Goal: Transaction & Acquisition: Book appointment/travel/reservation

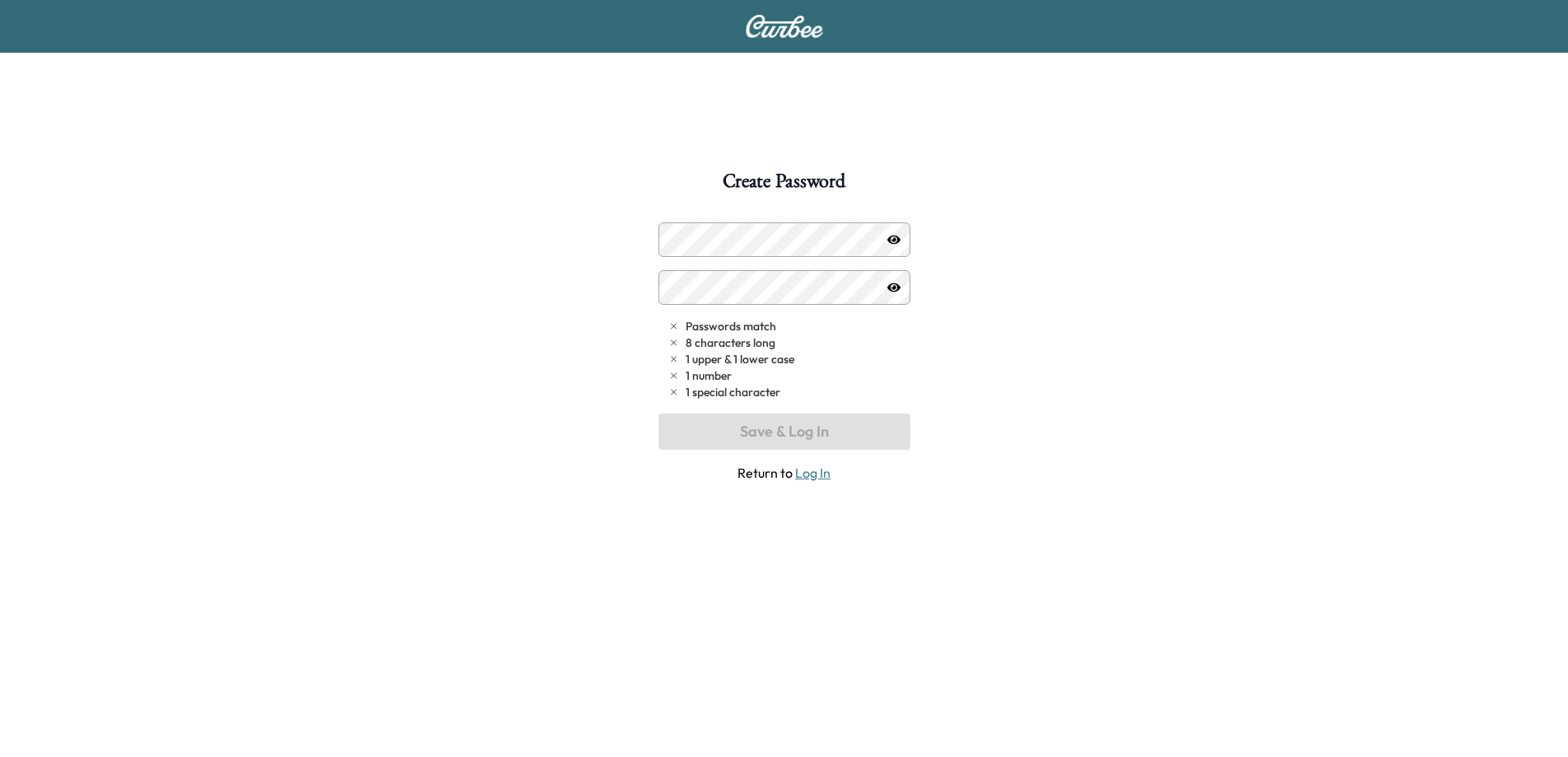
click at [777, 27] on img at bounding box center [784, 26] width 79 height 23
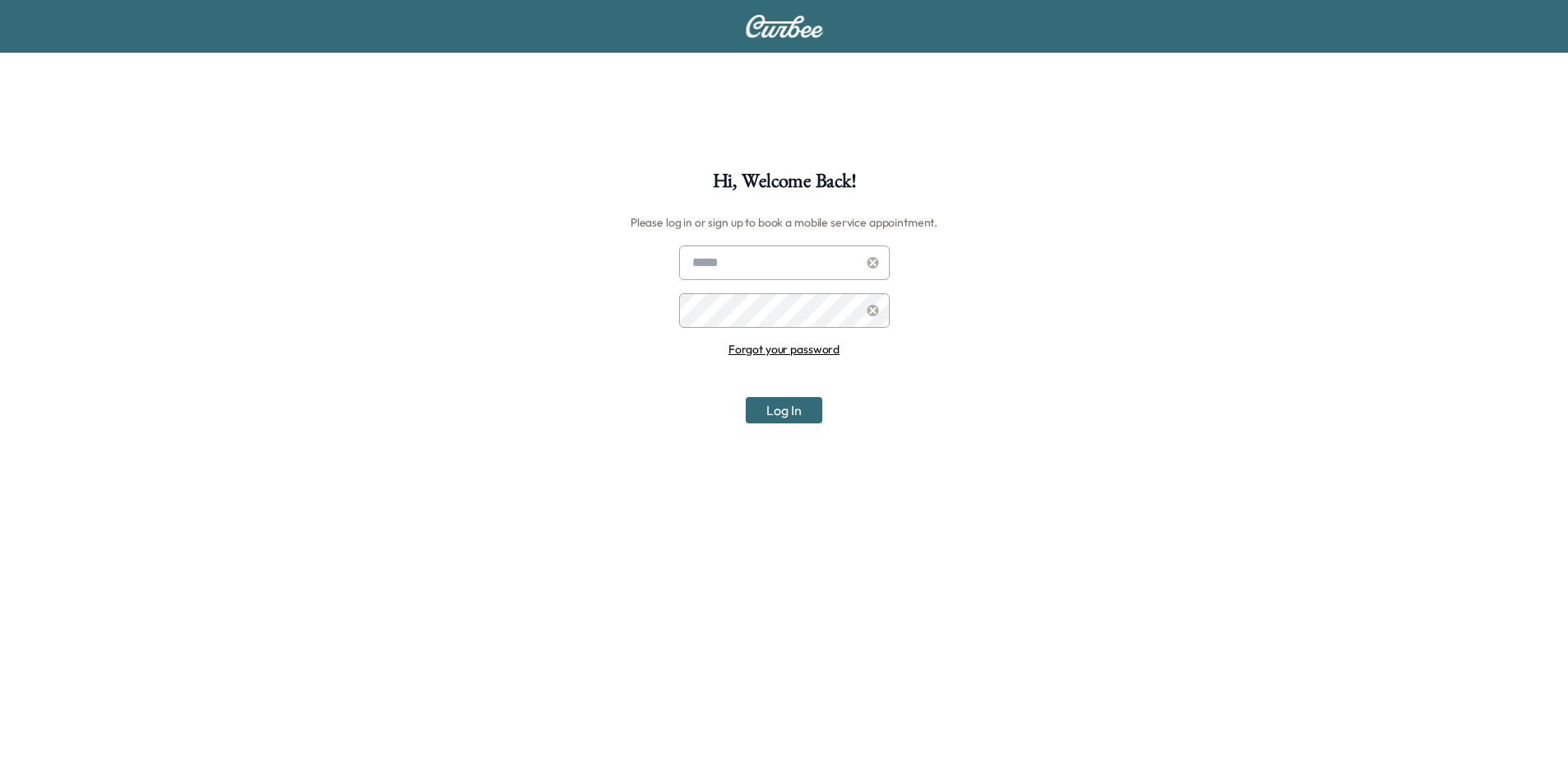
click at [777, 27] on img at bounding box center [784, 26] width 79 height 23
click at [776, 267] on input "text" at bounding box center [785, 262] width 211 height 35
click at [775, 270] on input "text" at bounding box center [785, 262] width 211 height 35
type input "*"
type input "**********"
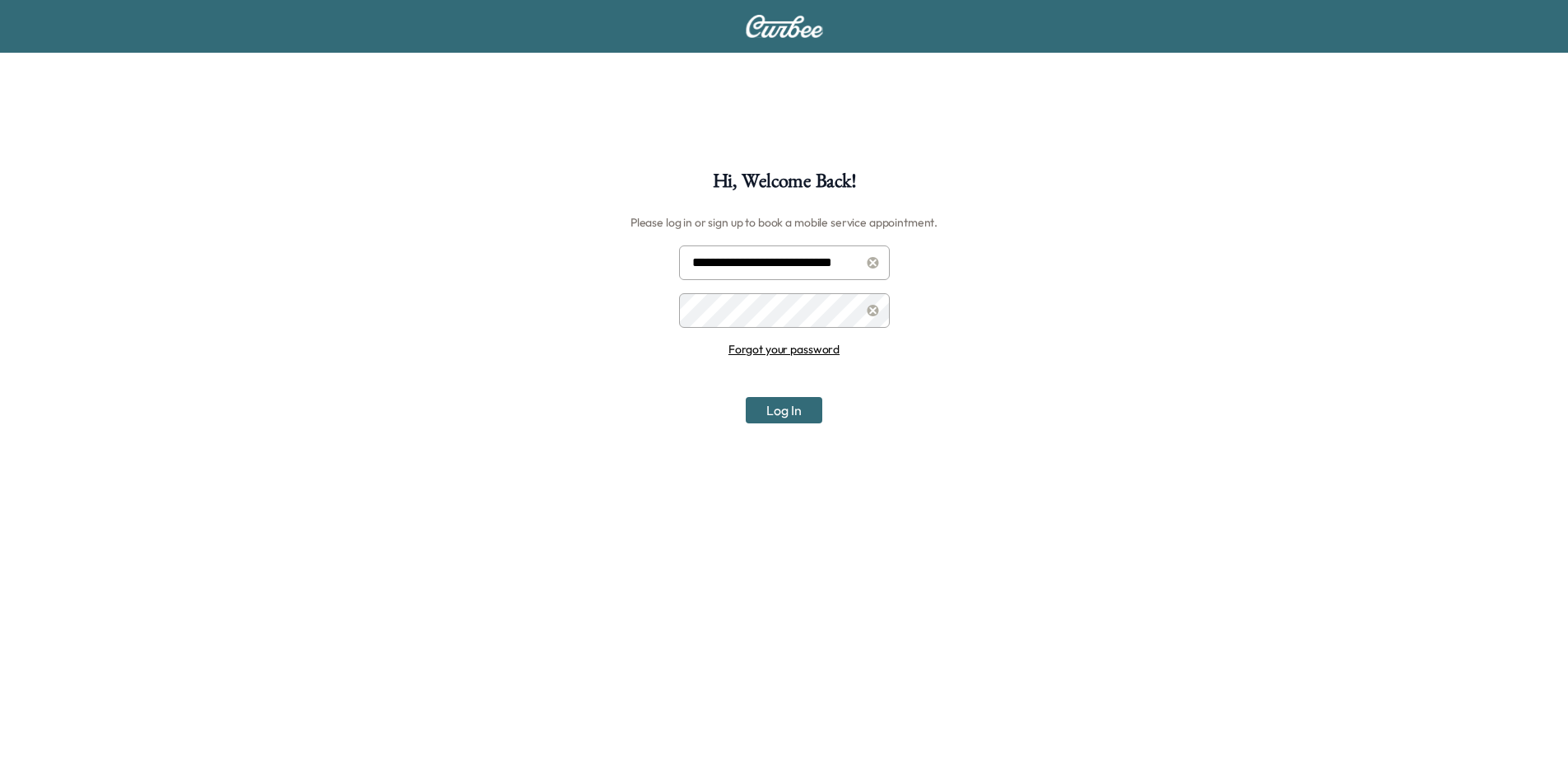
click at [745, 397] on button "Log In" at bounding box center [783, 410] width 76 height 26
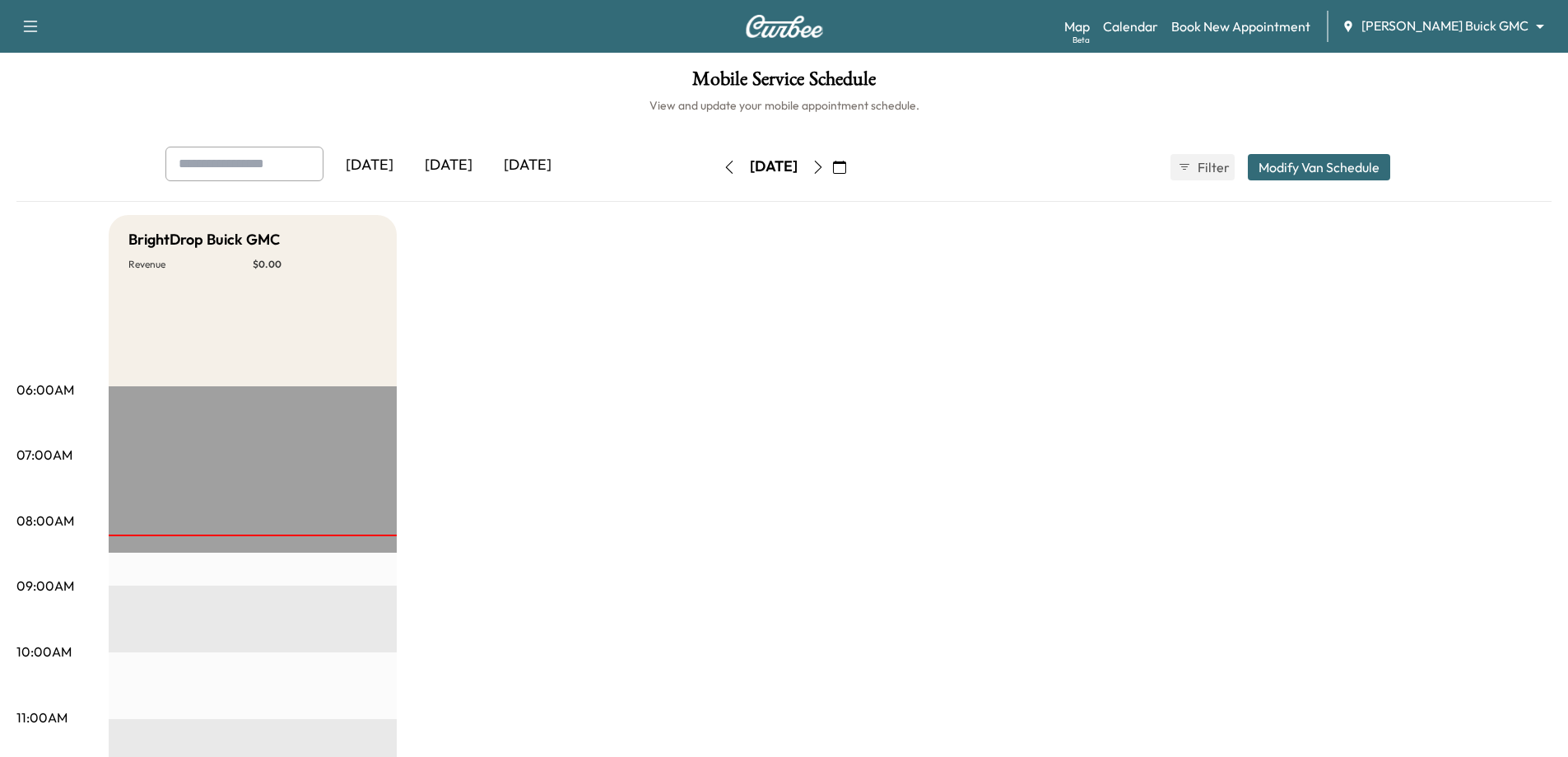
click at [825, 170] on icon "button" at bounding box center [818, 167] width 13 height 13
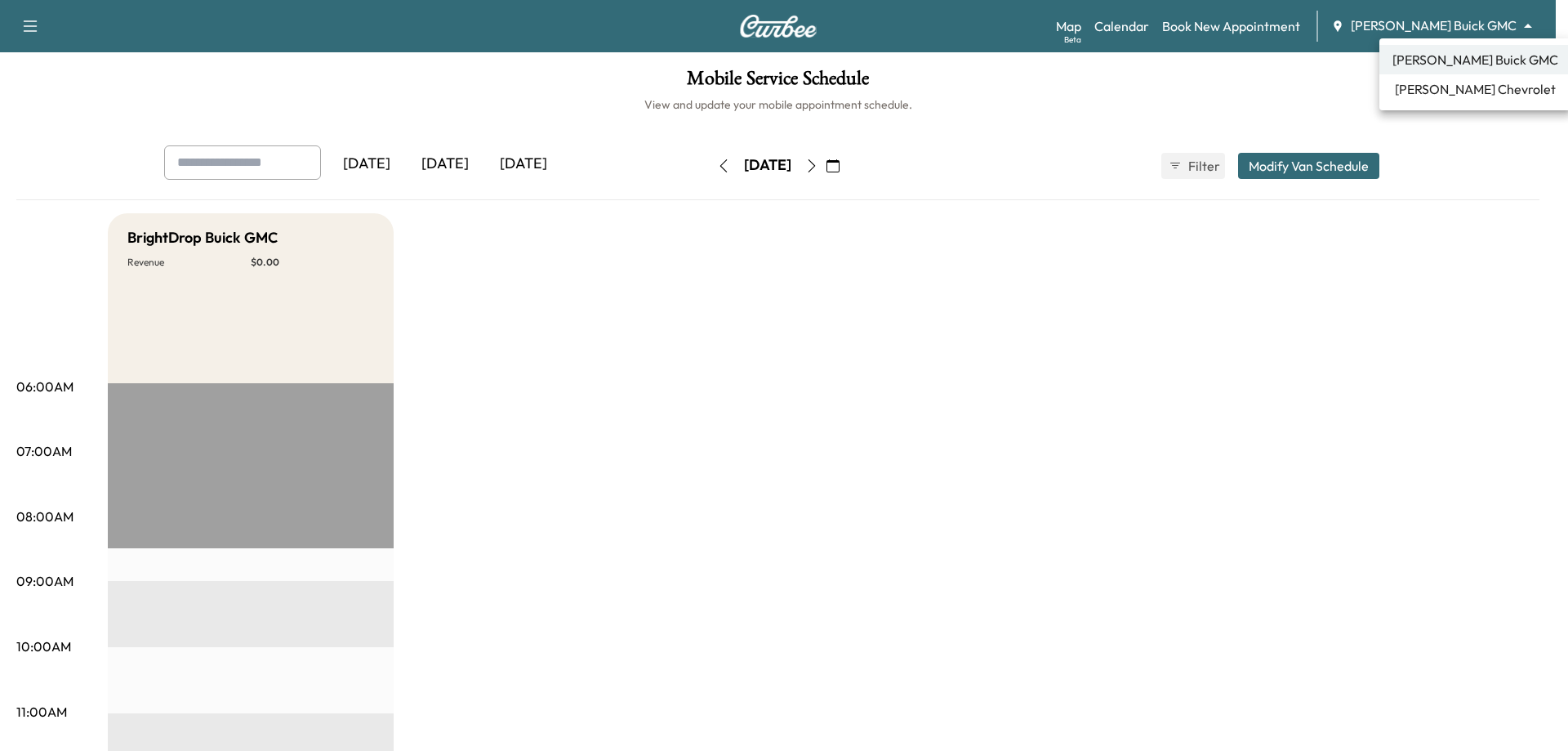
click at [1486, 27] on body "Support Log Out Map Beta Calendar Book New Appointment [PERSON_NAME] Buick GMC …" at bounding box center [784, 375] width 1568 height 751
click at [1441, 87] on span "[PERSON_NAME] Chevrolet" at bounding box center [1475, 89] width 161 height 20
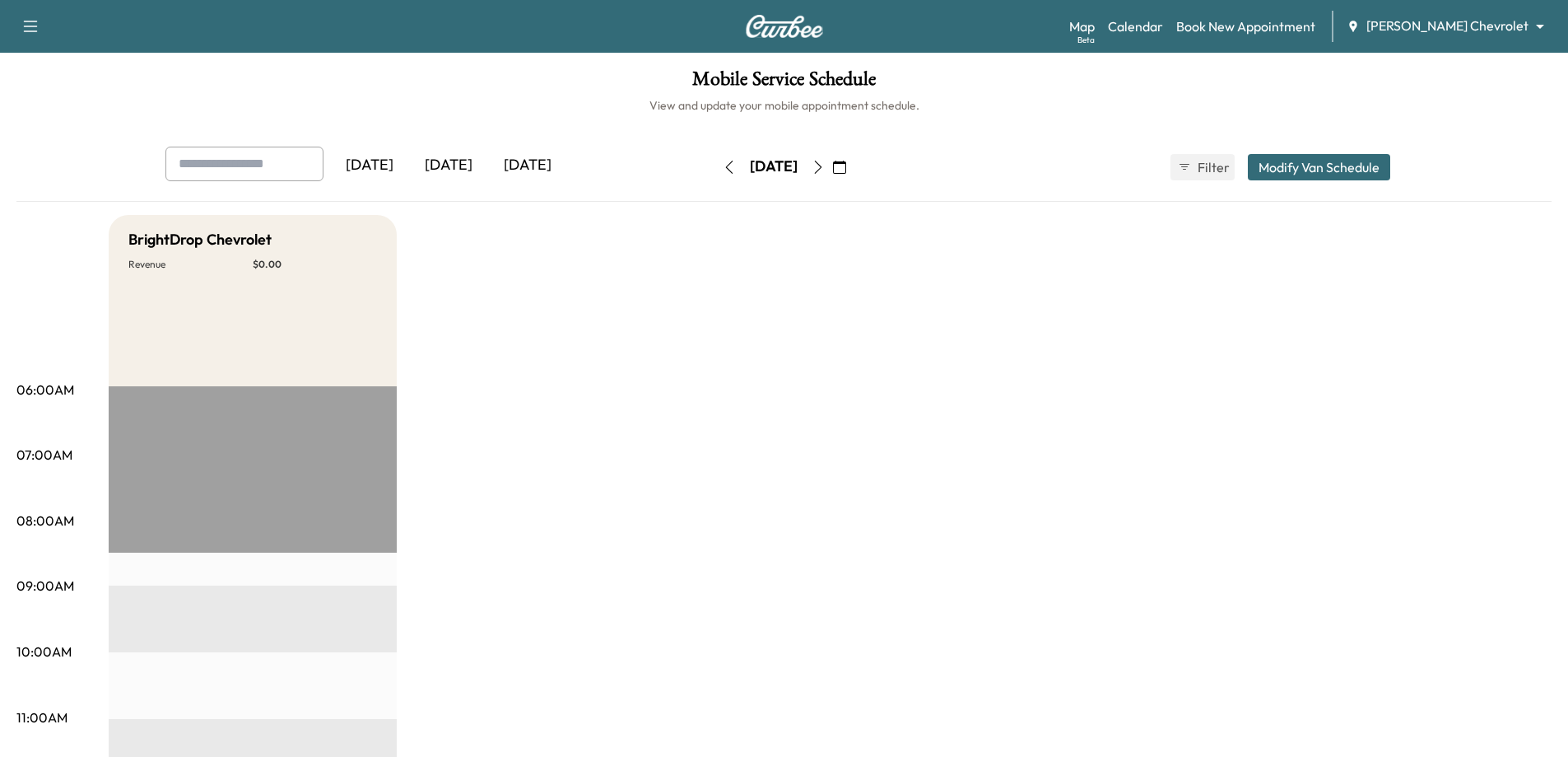
click at [723, 166] on icon "button" at bounding box center [729, 167] width 13 height 13
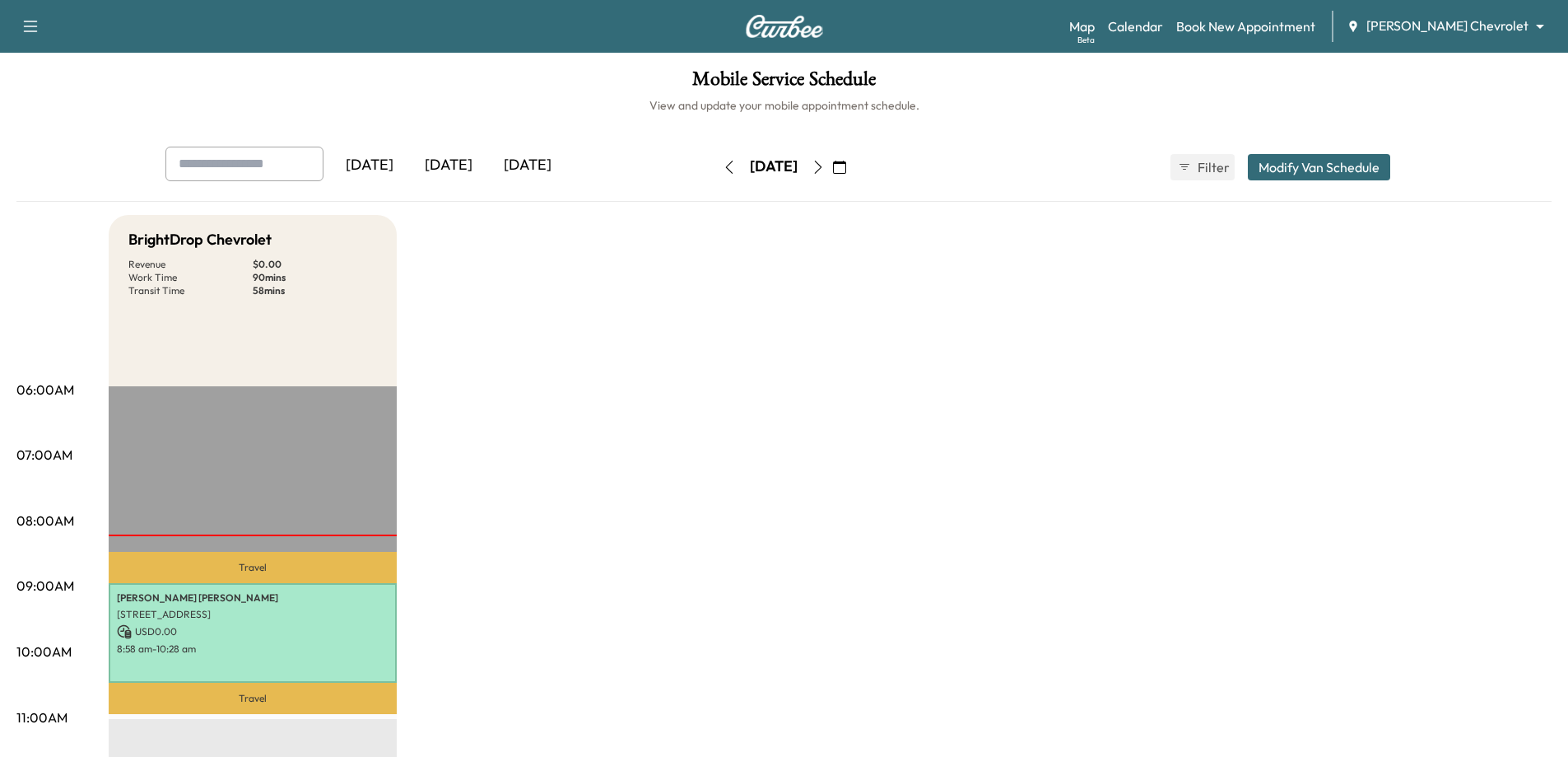
click at [832, 166] on button "button" at bounding box center [818, 167] width 28 height 26
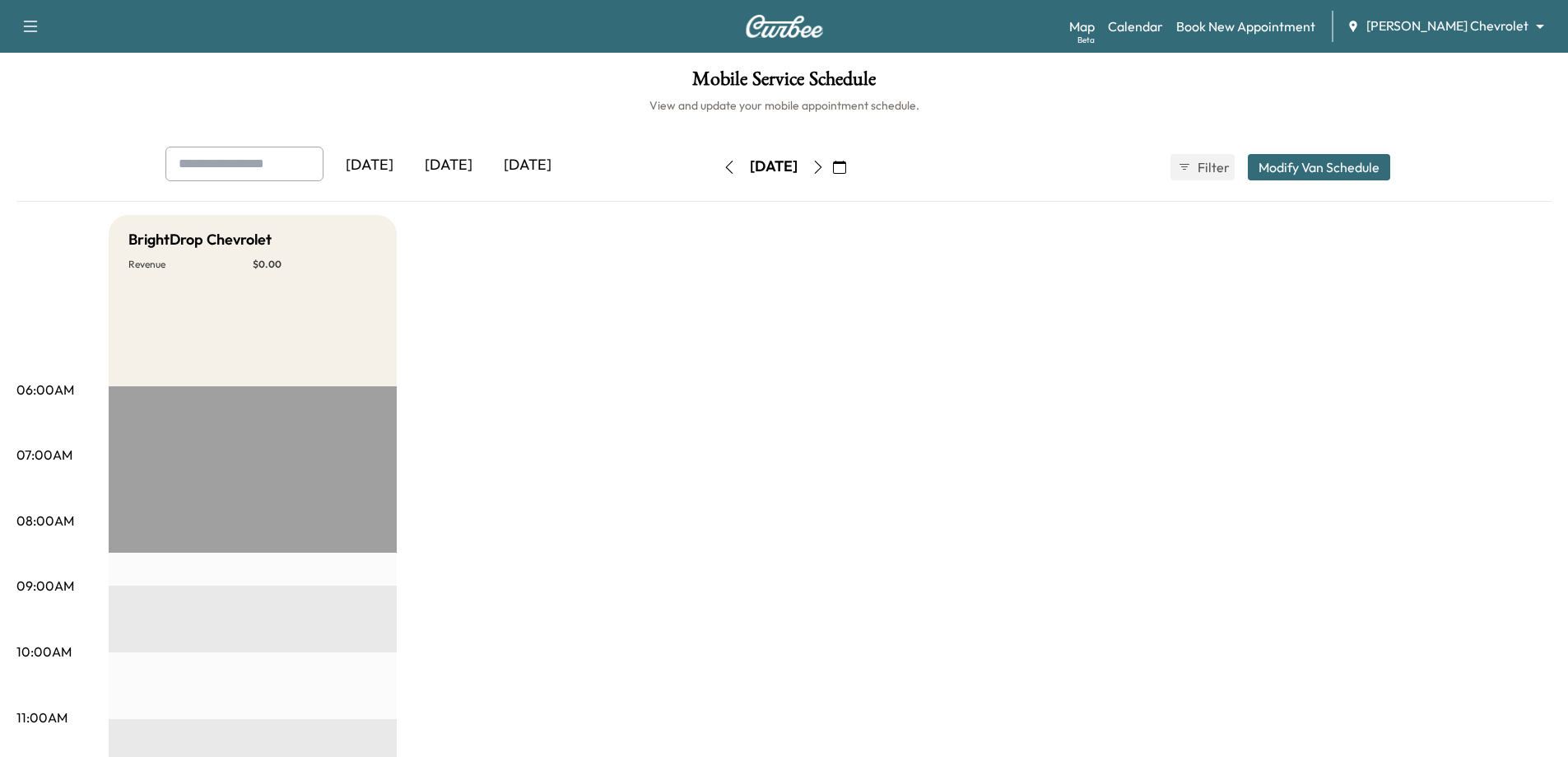
click at [825, 166] on icon "button" at bounding box center [818, 167] width 13 height 13
click at [854, 166] on button "button" at bounding box center [840, 167] width 28 height 26
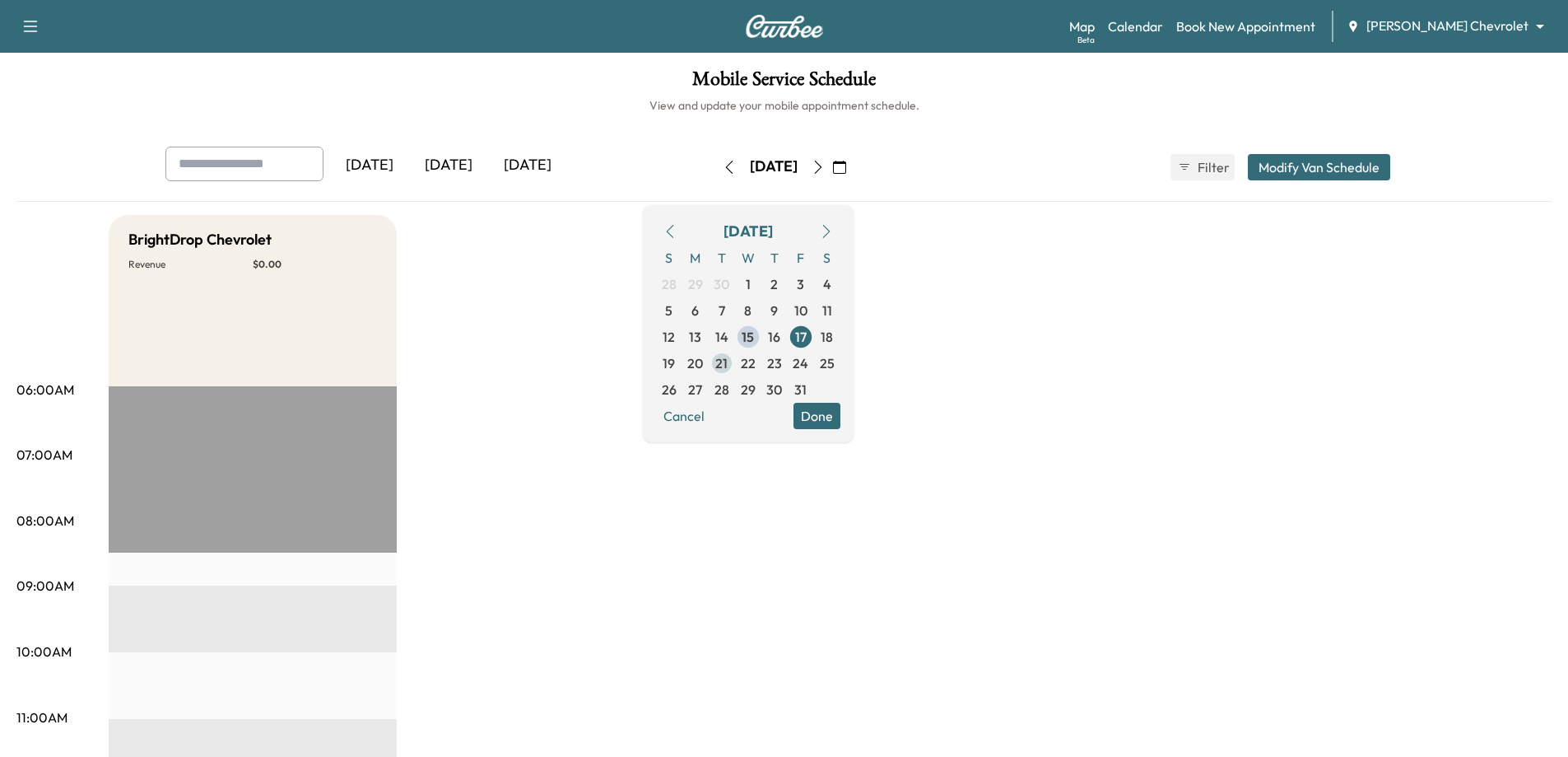
click at [727, 369] on span "21" at bounding box center [721, 363] width 12 height 20
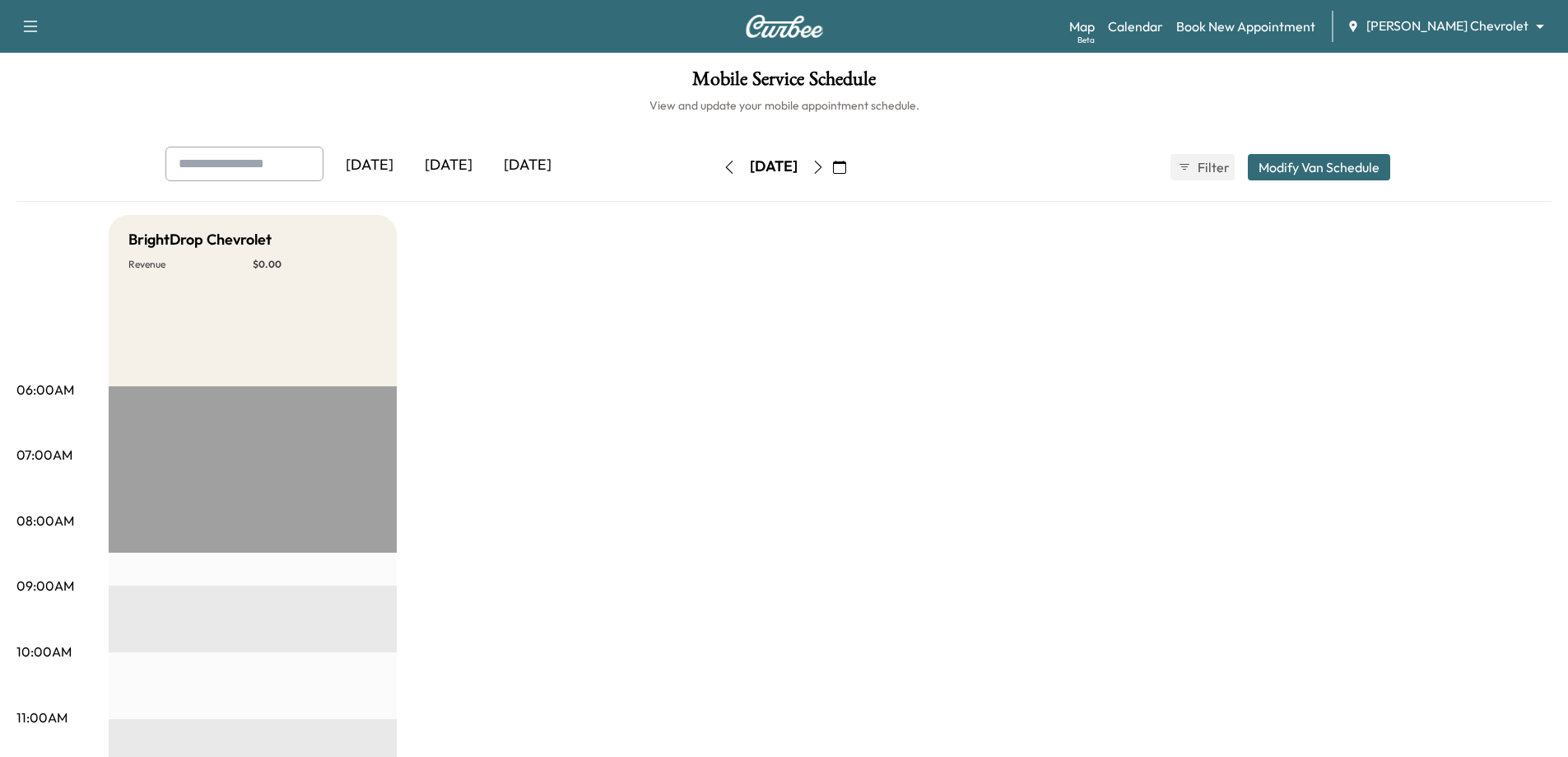
click at [723, 160] on icon "button" at bounding box center [729, 167] width 13 height 13
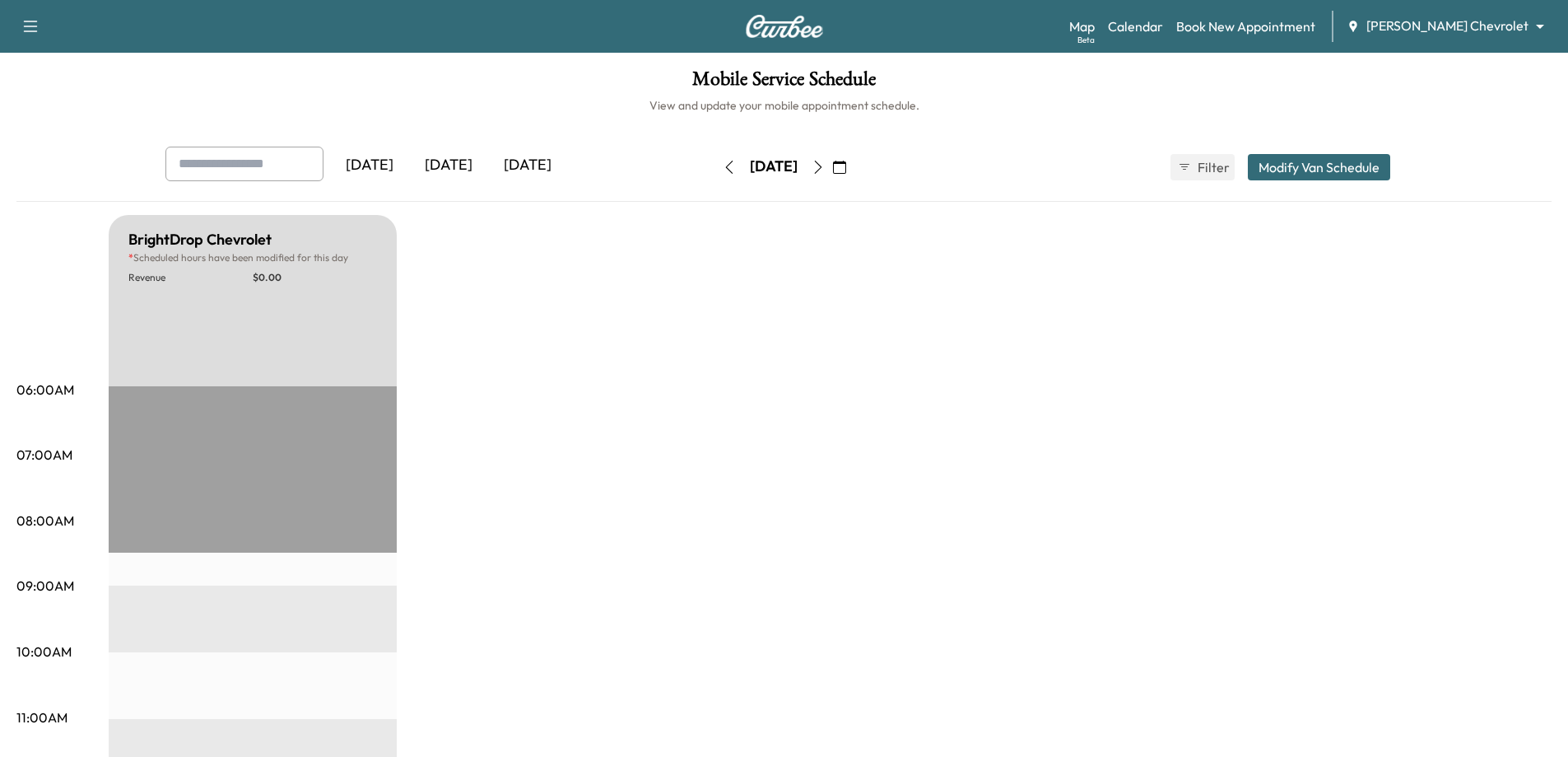
click at [723, 160] on icon "button" at bounding box center [729, 167] width 13 height 13
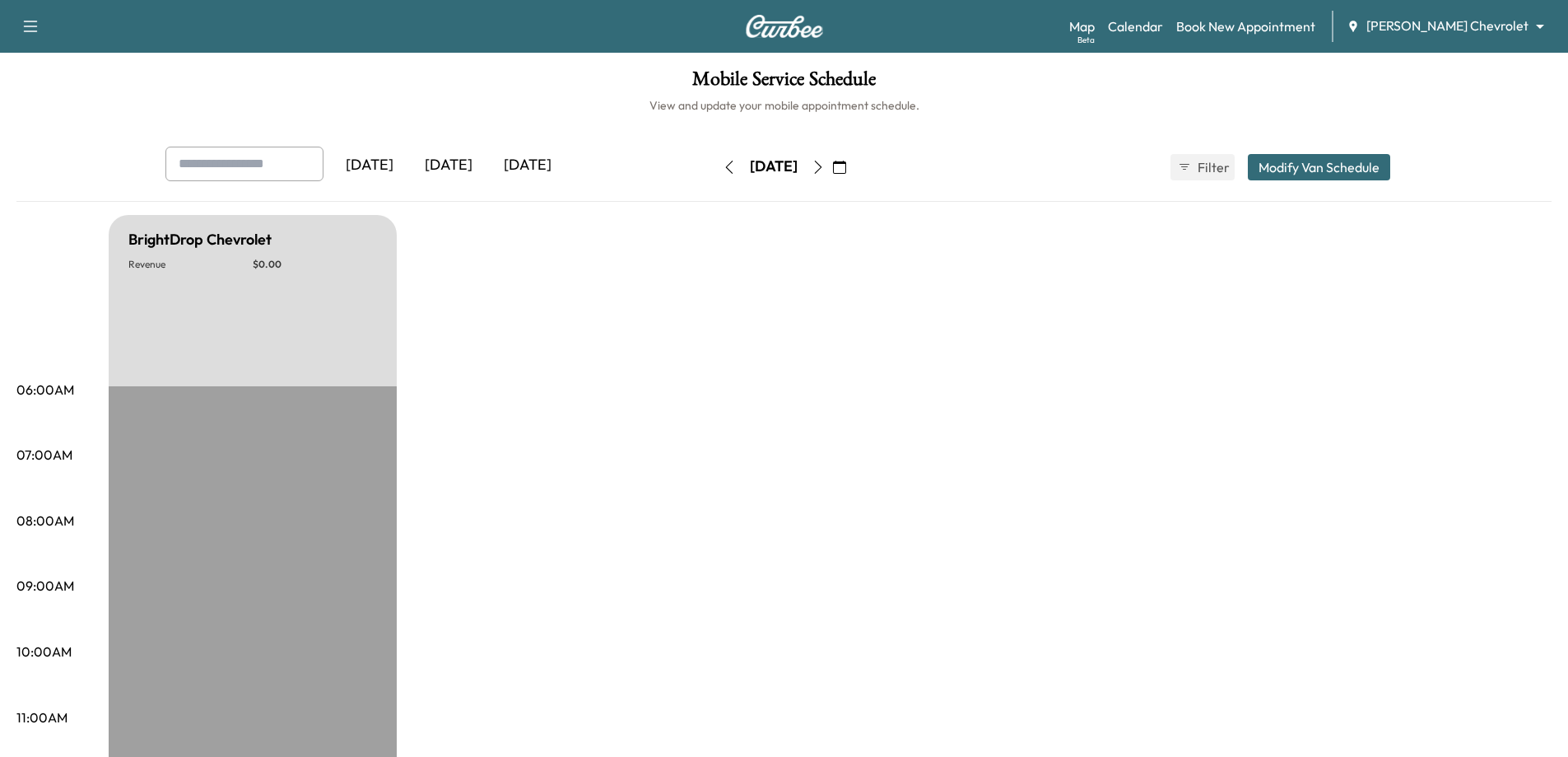
click at [723, 160] on icon "button" at bounding box center [729, 167] width 13 height 13
click at [725, 160] on icon "button" at bounding box center [728, 167] width 8 height 13
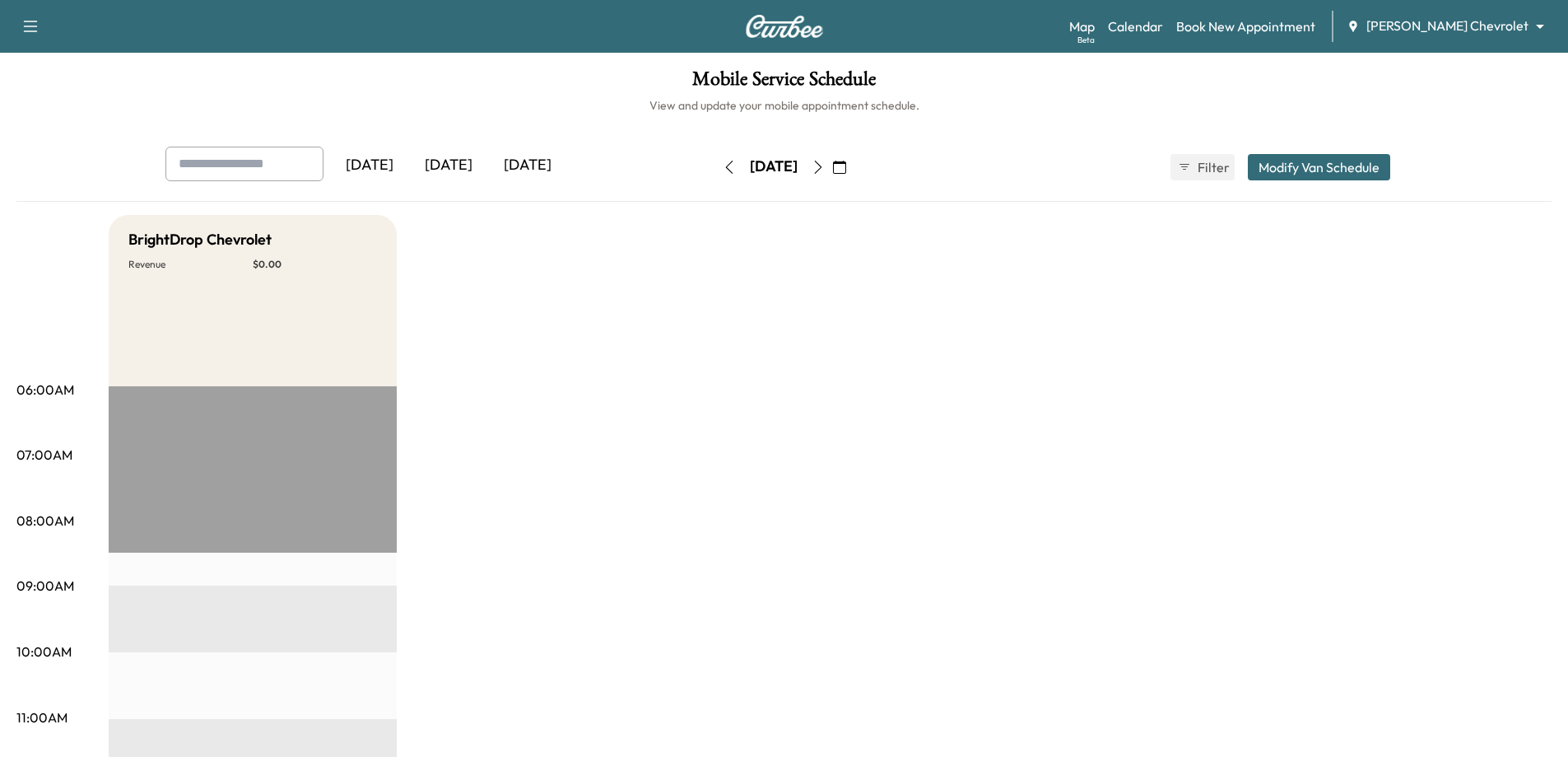
click at [723, 160] on icon "button" at bounding box center [729, 167] width 13 height 13
click at [1253, 28] on link "Book New Appointment" at bounding box center [1246, 25] width 139 height 20
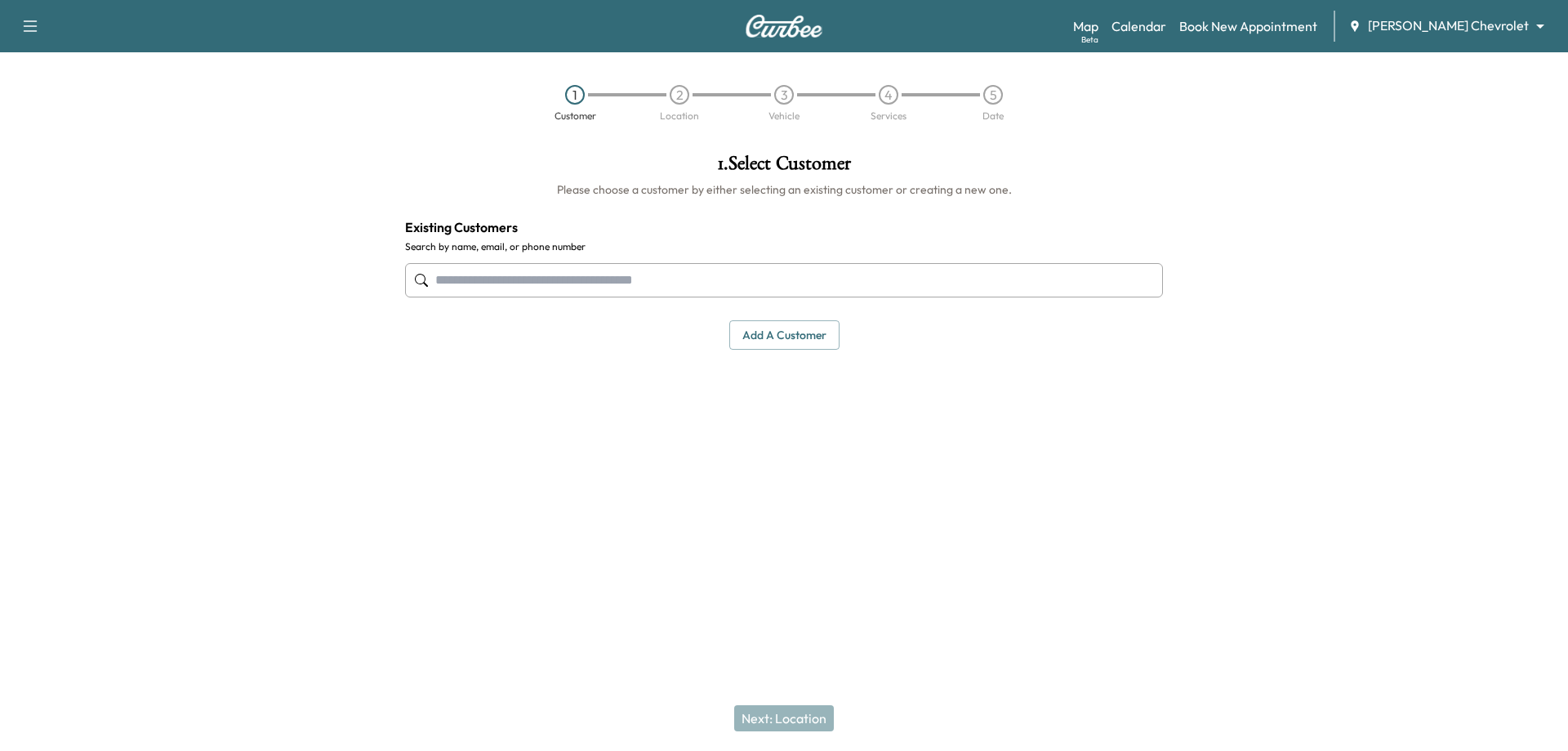
click at [590, 291] on input "text" at bounding box center [784, 280] width 757 height 35
click at [568, 286] on input "**********" at bounding box center [784, 280] width 757 height 35
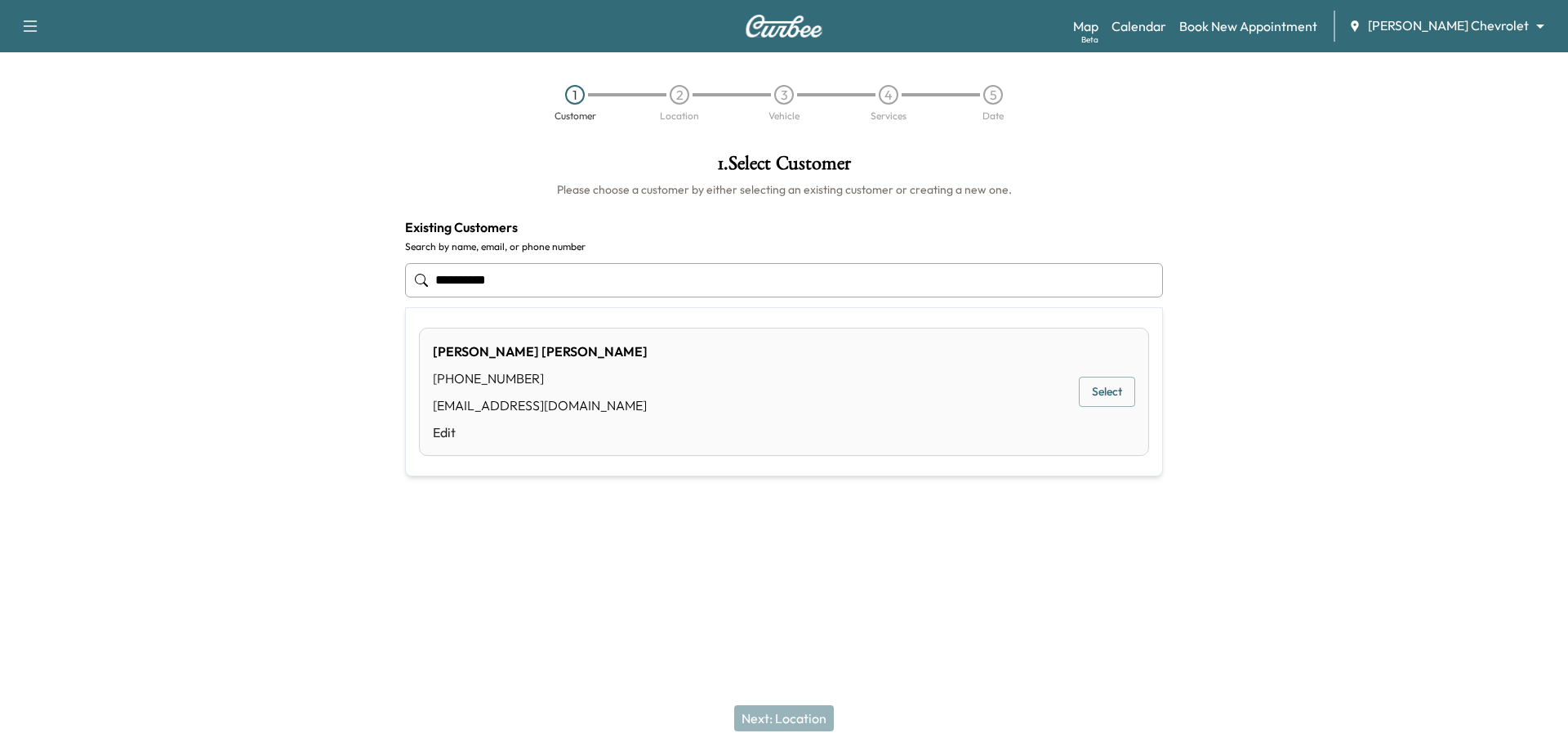
click at [1093, 399] on button "Select" at bounding box center [1107, 392] width 56 height 30
type input "**********"
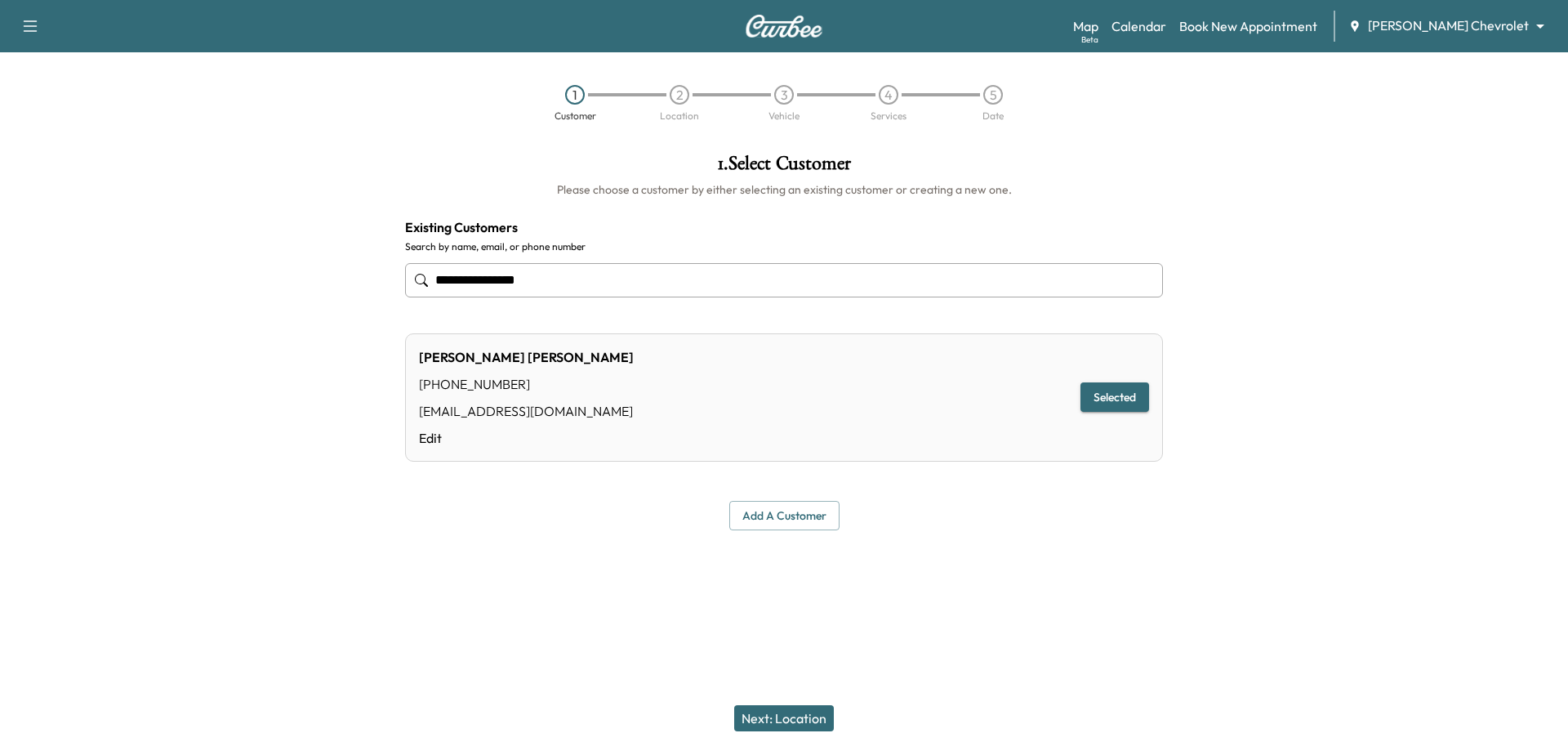
click at [822, 715] on button "Next: Location" at bounding box center [784, 718] width 100 height 26
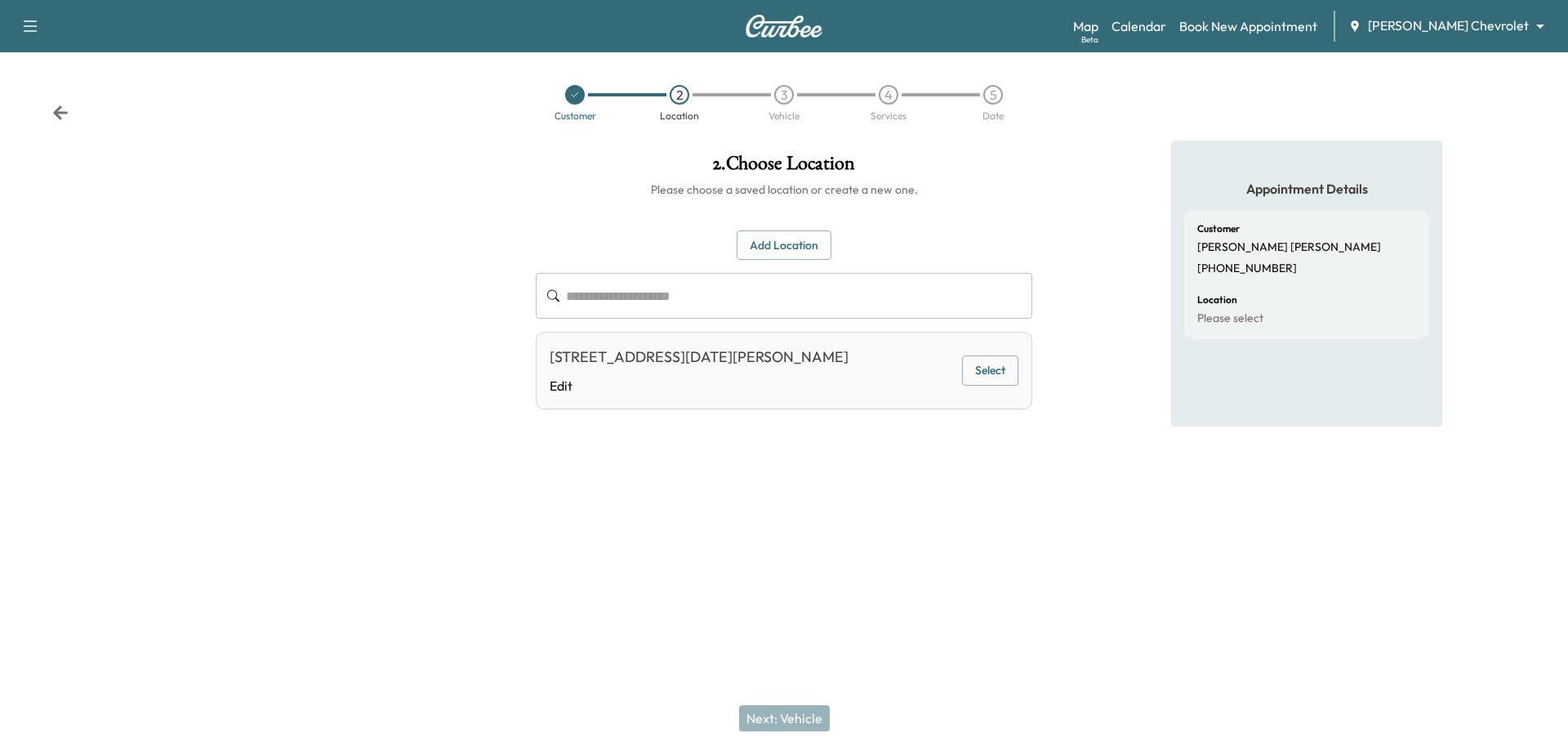
click at [987, 365] on button "Select" at bounding box center [990, 370] width 56 height 30
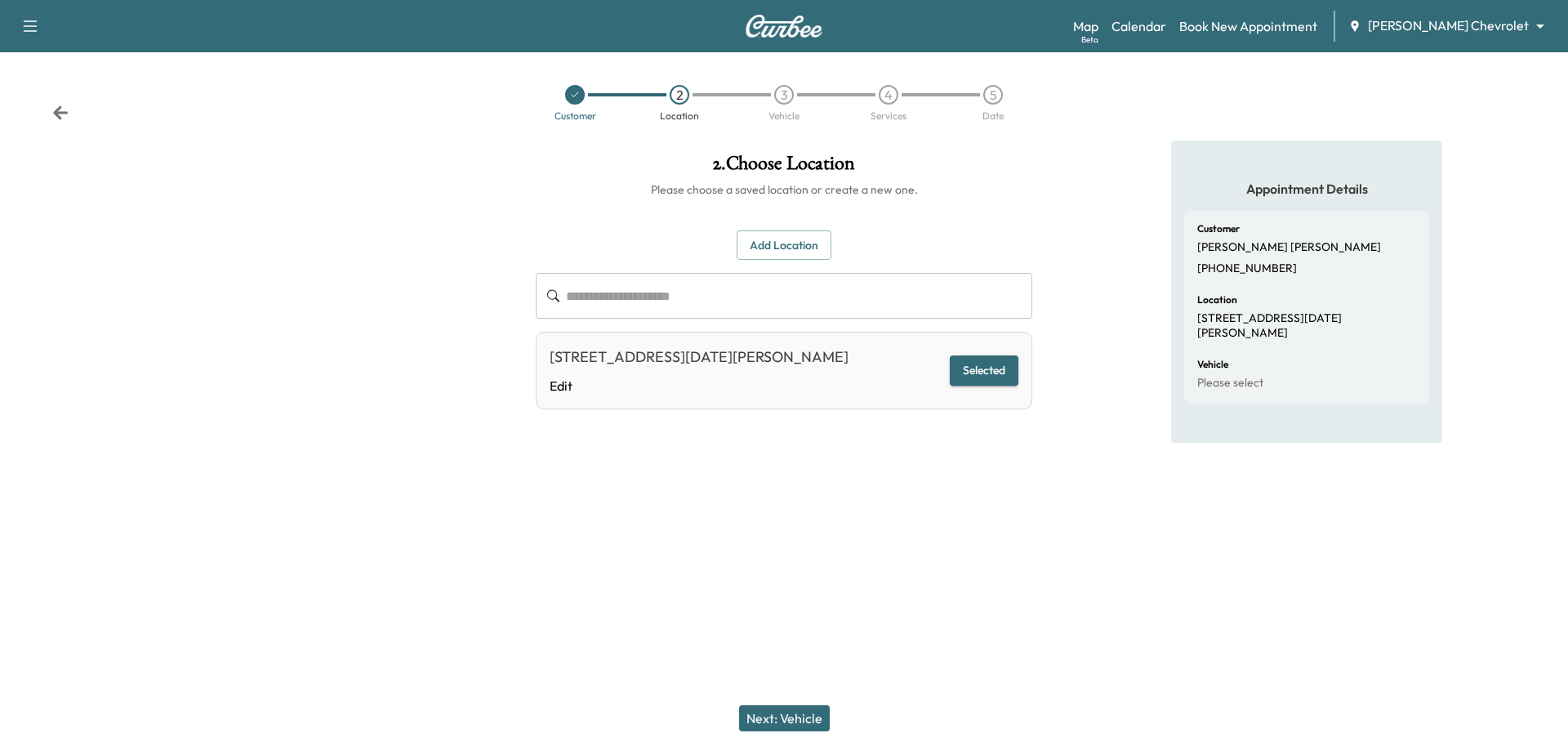
click at [776, 712] on button "Next: Vehicle" at bounding box center [784, 718] width 91 height 26
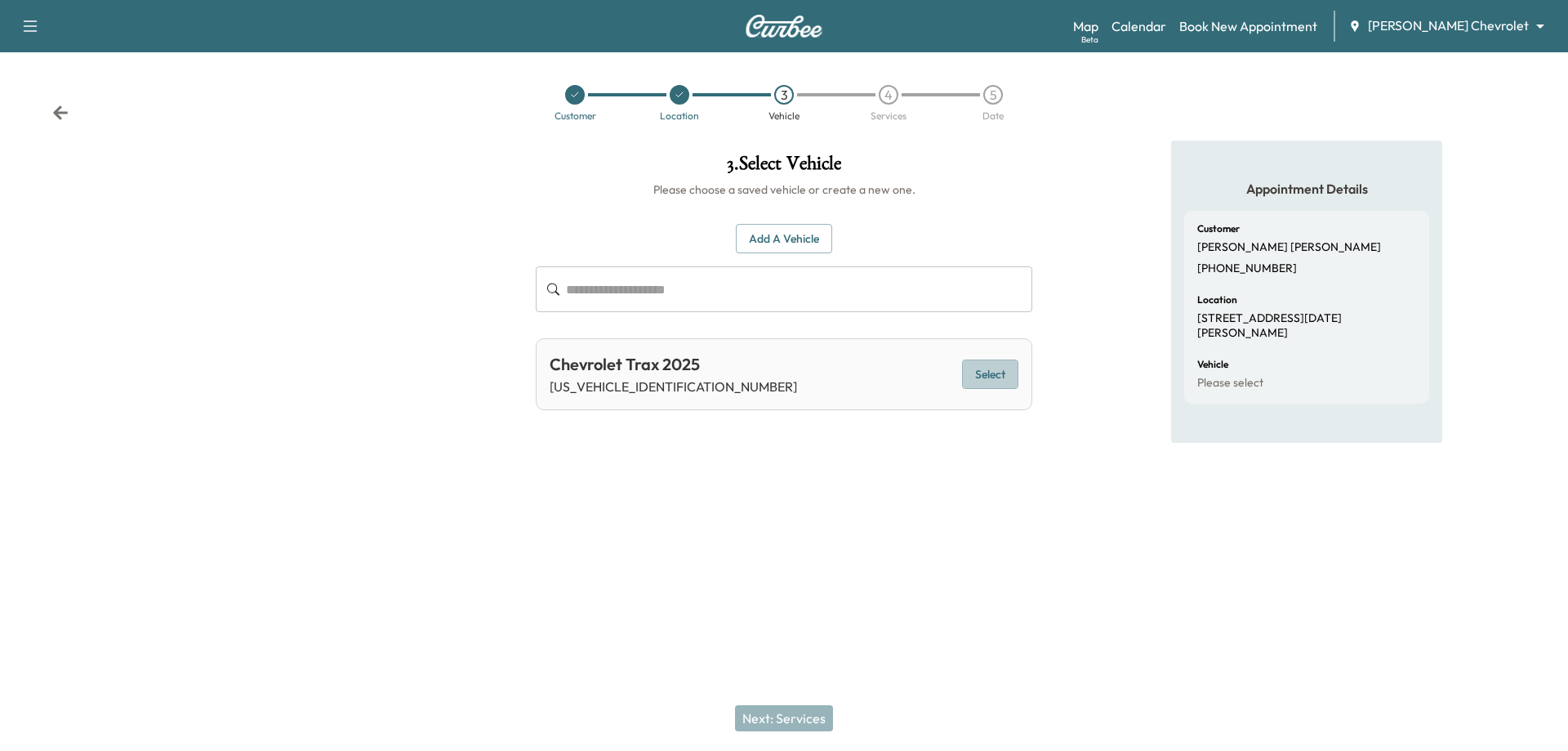
click at [980, 368] on button "Select" at bounding box center [990, 374] width 56 height 30
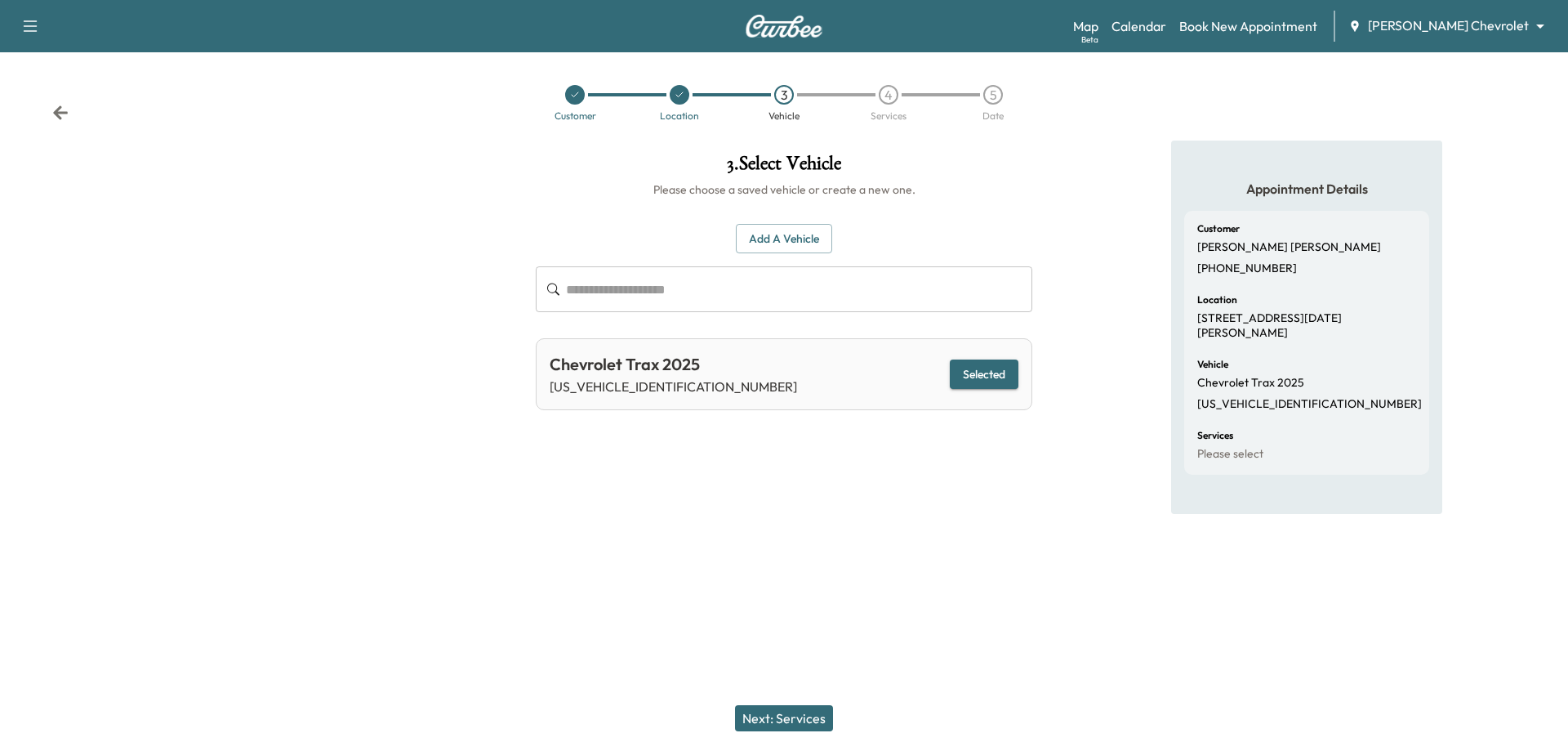
click at [784, 718] on button "Next: Services" at bounding box center [784, 718] width 98 height 26
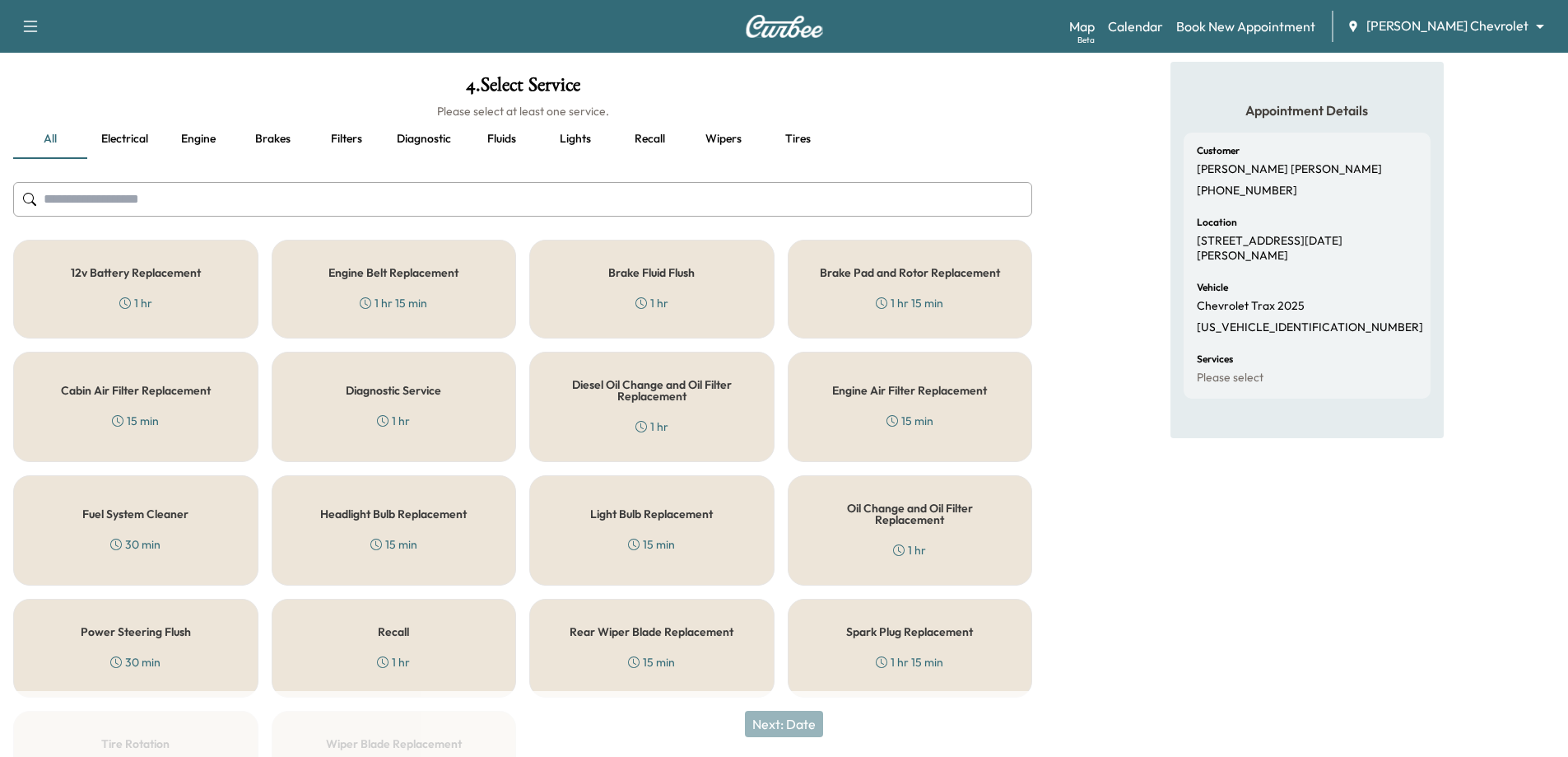
scroll to position [198, 0]
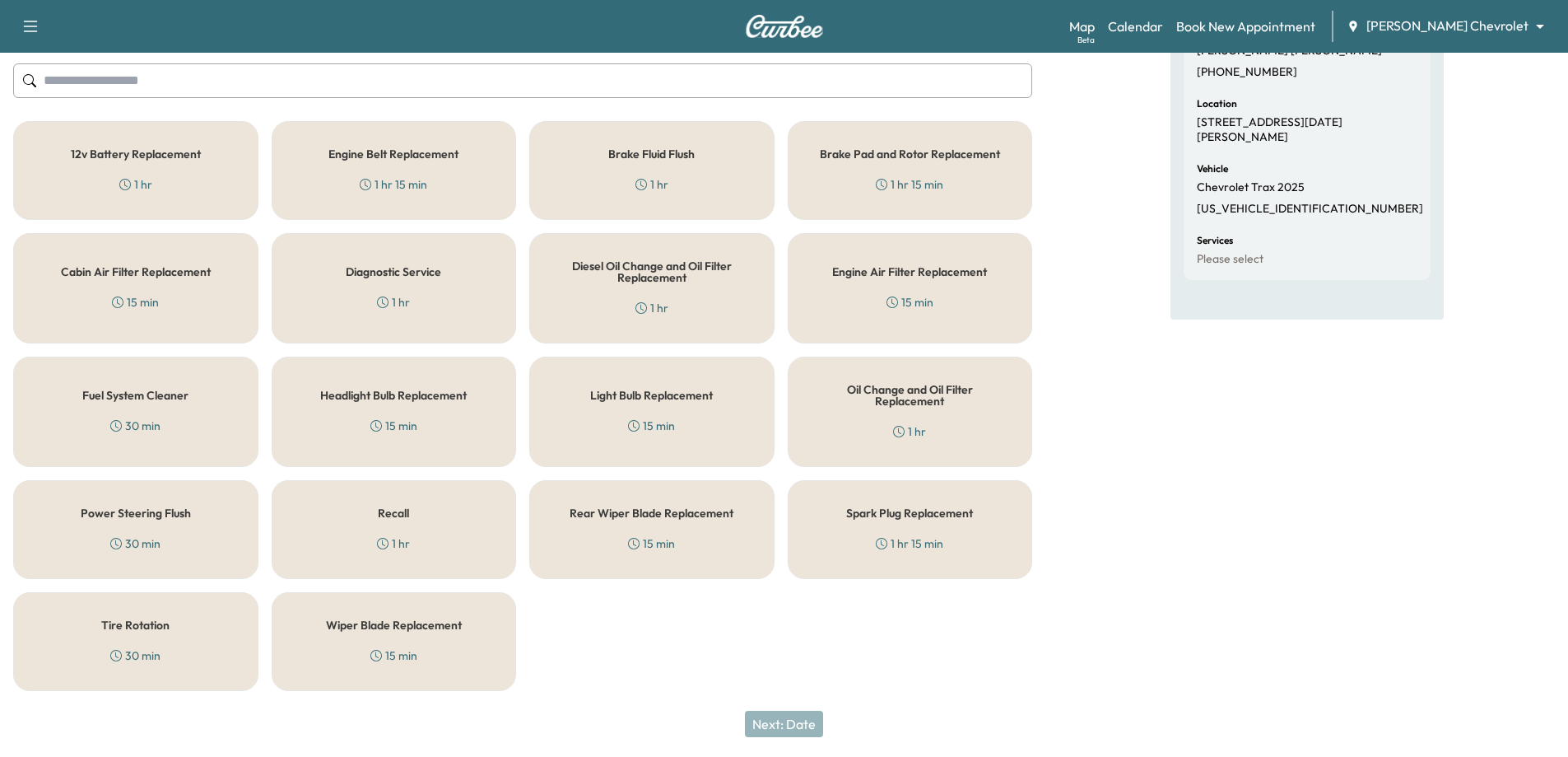
click at [960, 376] on div "Oil Change and Oil Filter Replacement 1 hr" at bounding box center [910, 411] width 245 height 110
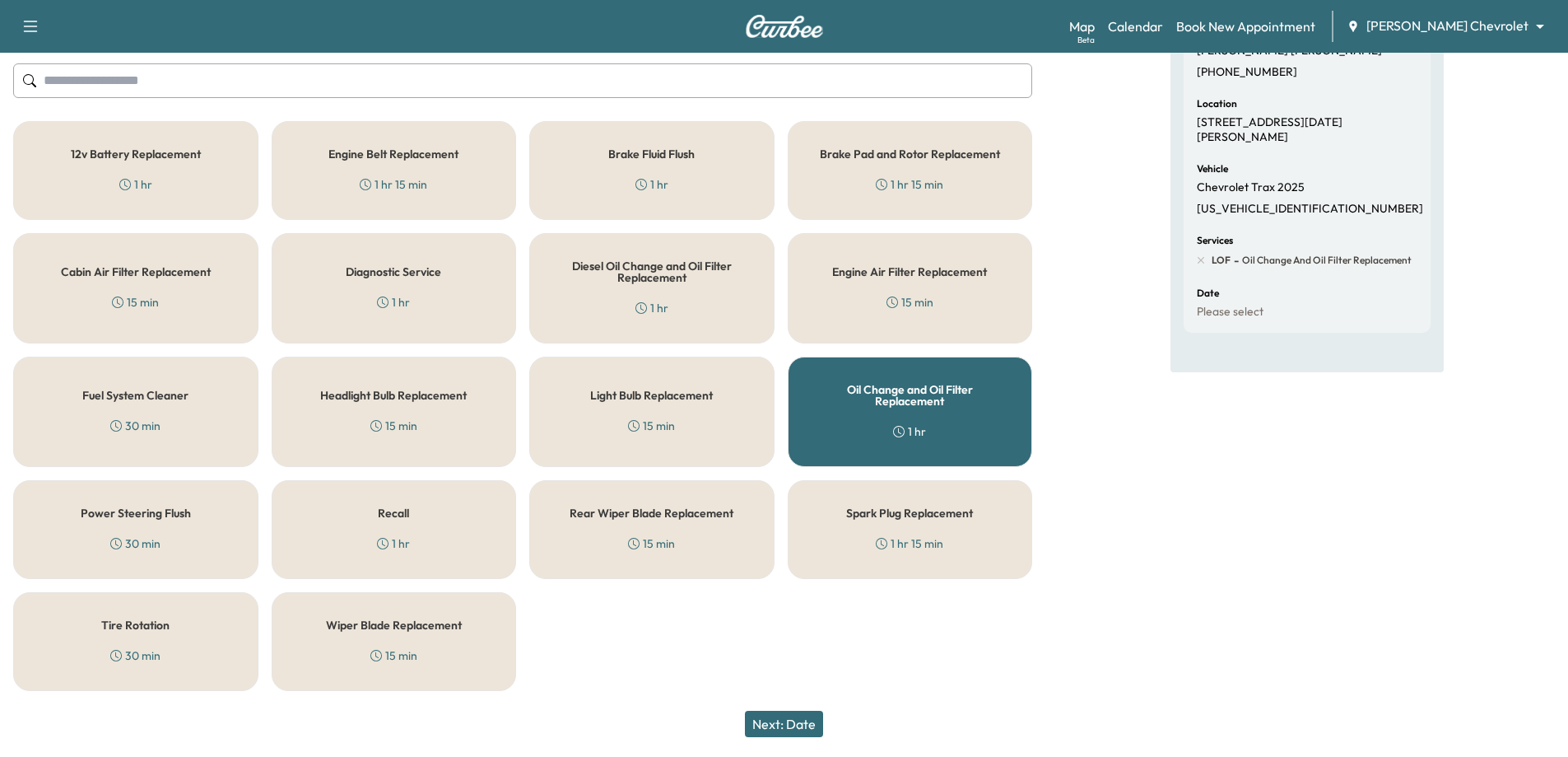
click at [197, 630] on div "Tire Rotation 30 min" at bounding box center [136, 641] width 245 height 99
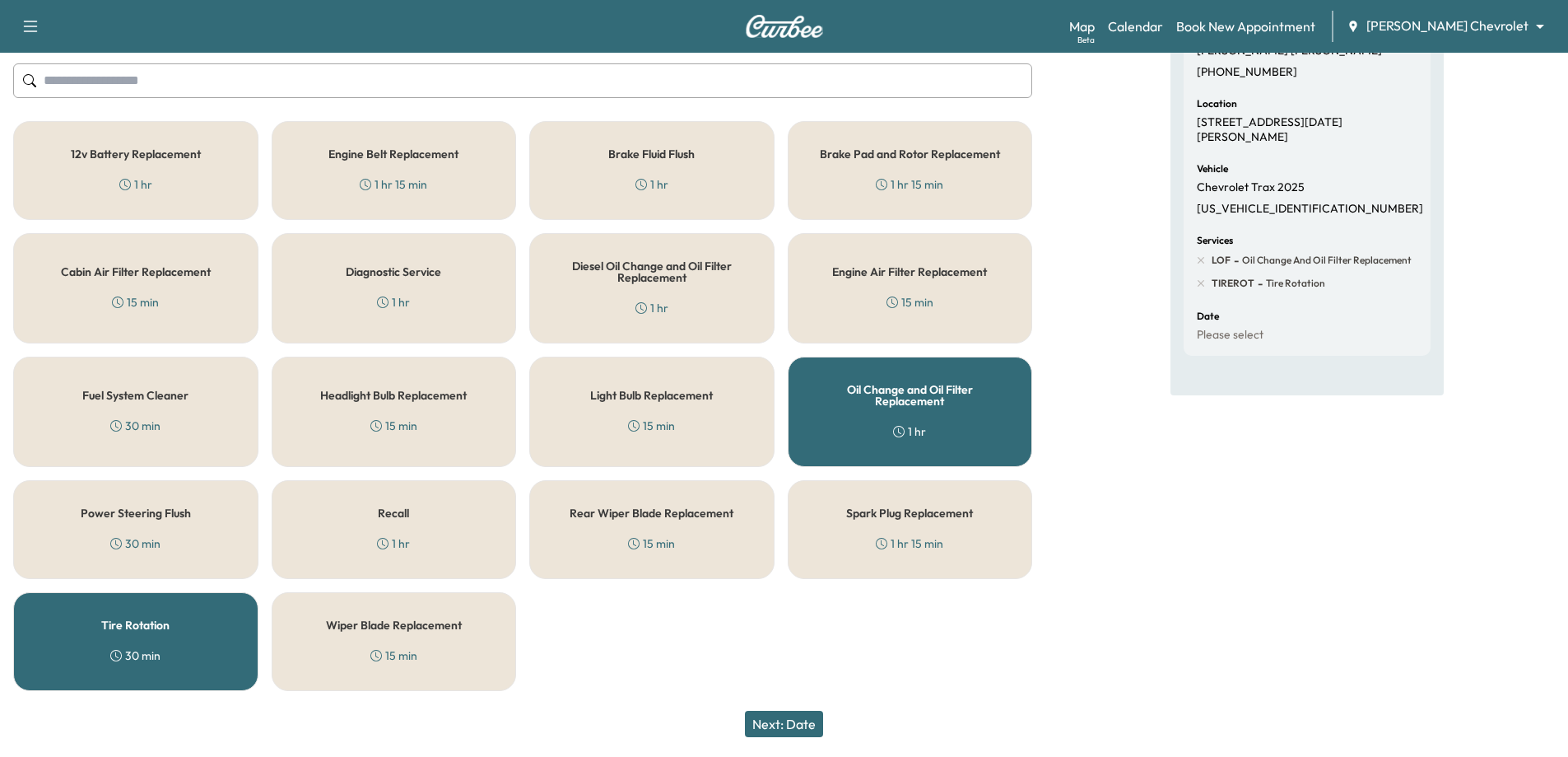
click at [794, 724] on button "Next: Date" at bounding box center [783, 724] width 78 height 26
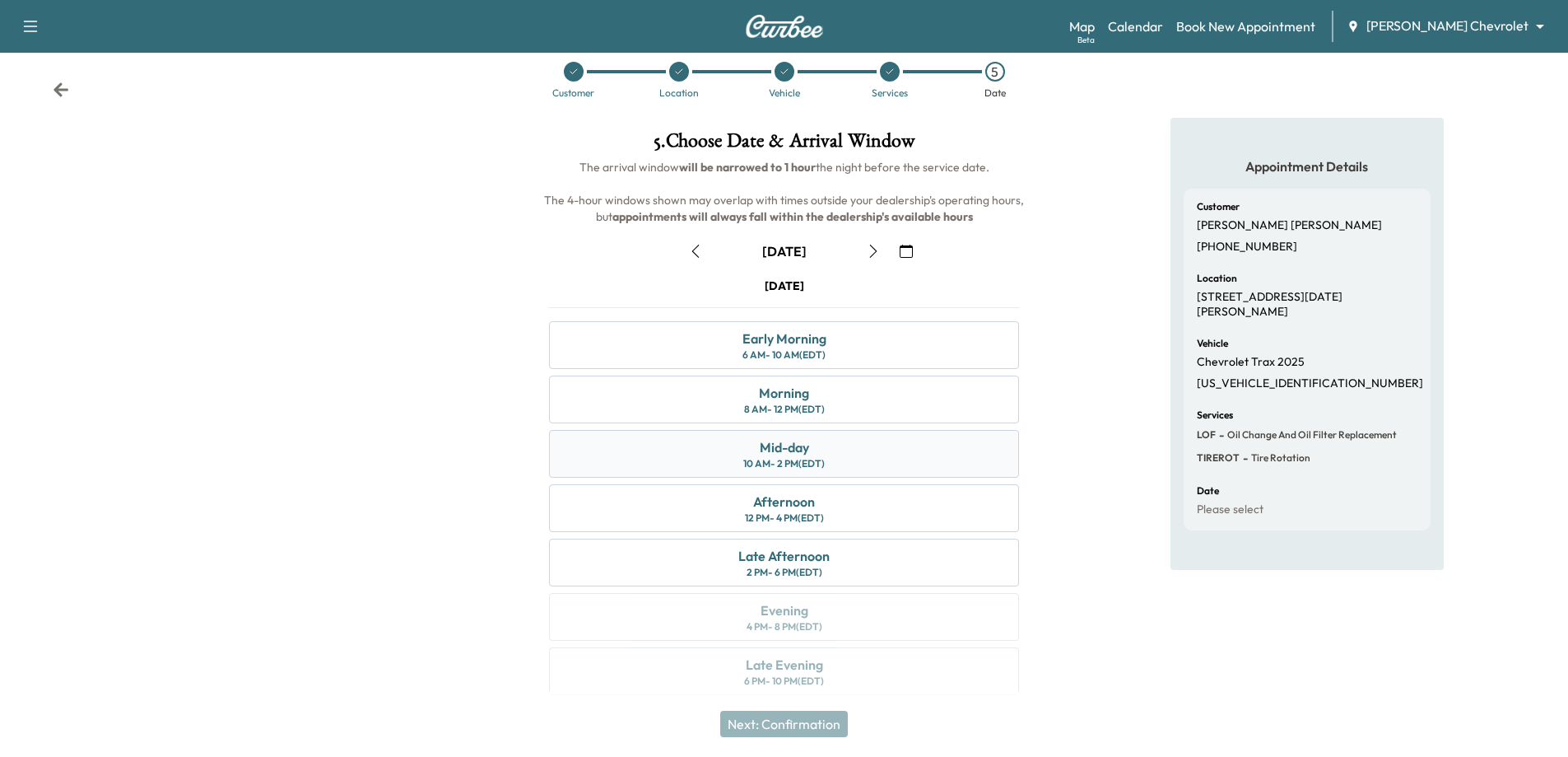
scroll to position [35, 0]
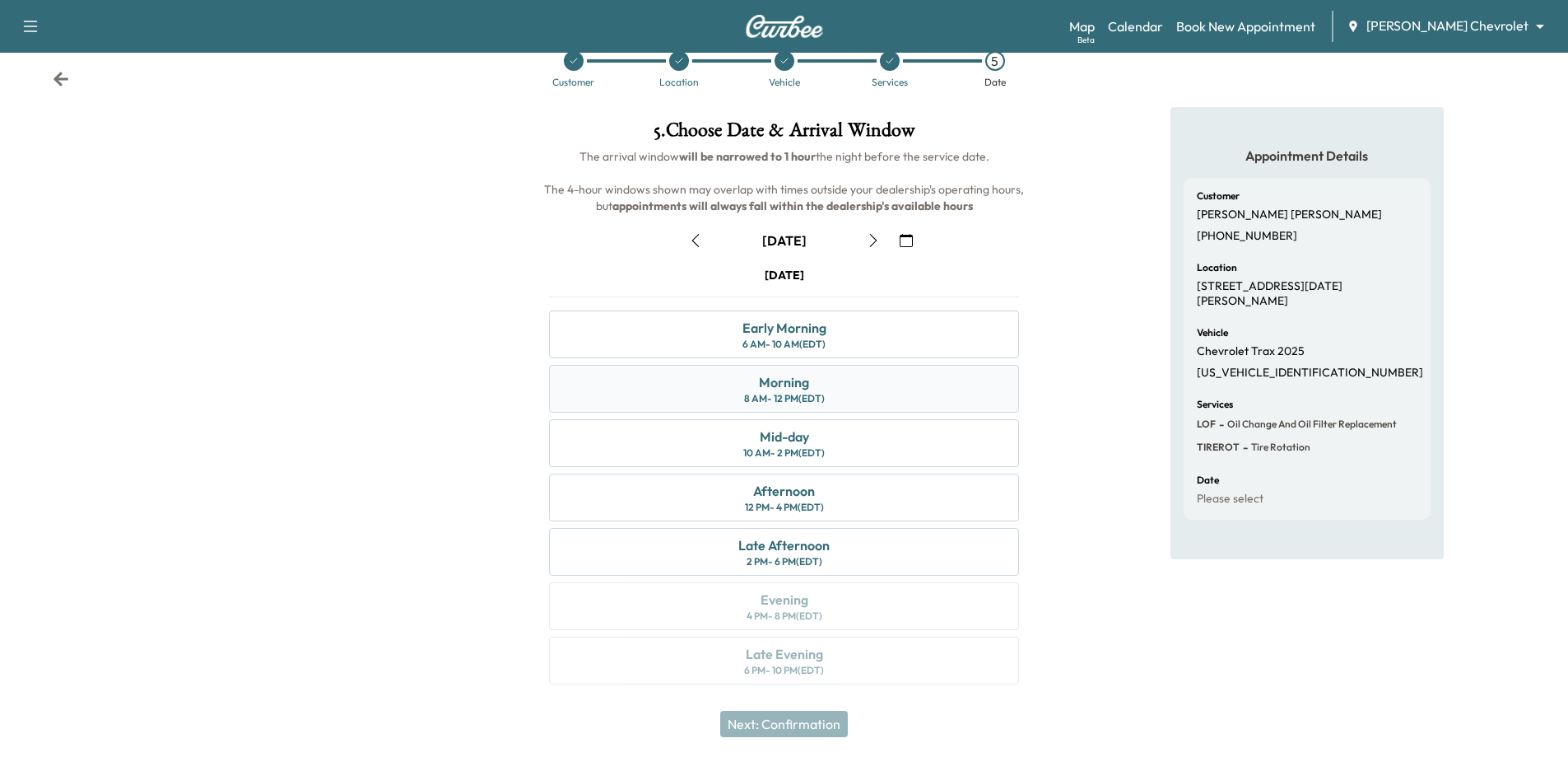
click at [841, 397] on div "Morning 8 AM - 12 PM (EDT)" at bounding box center [784, 388] width 470 height 48
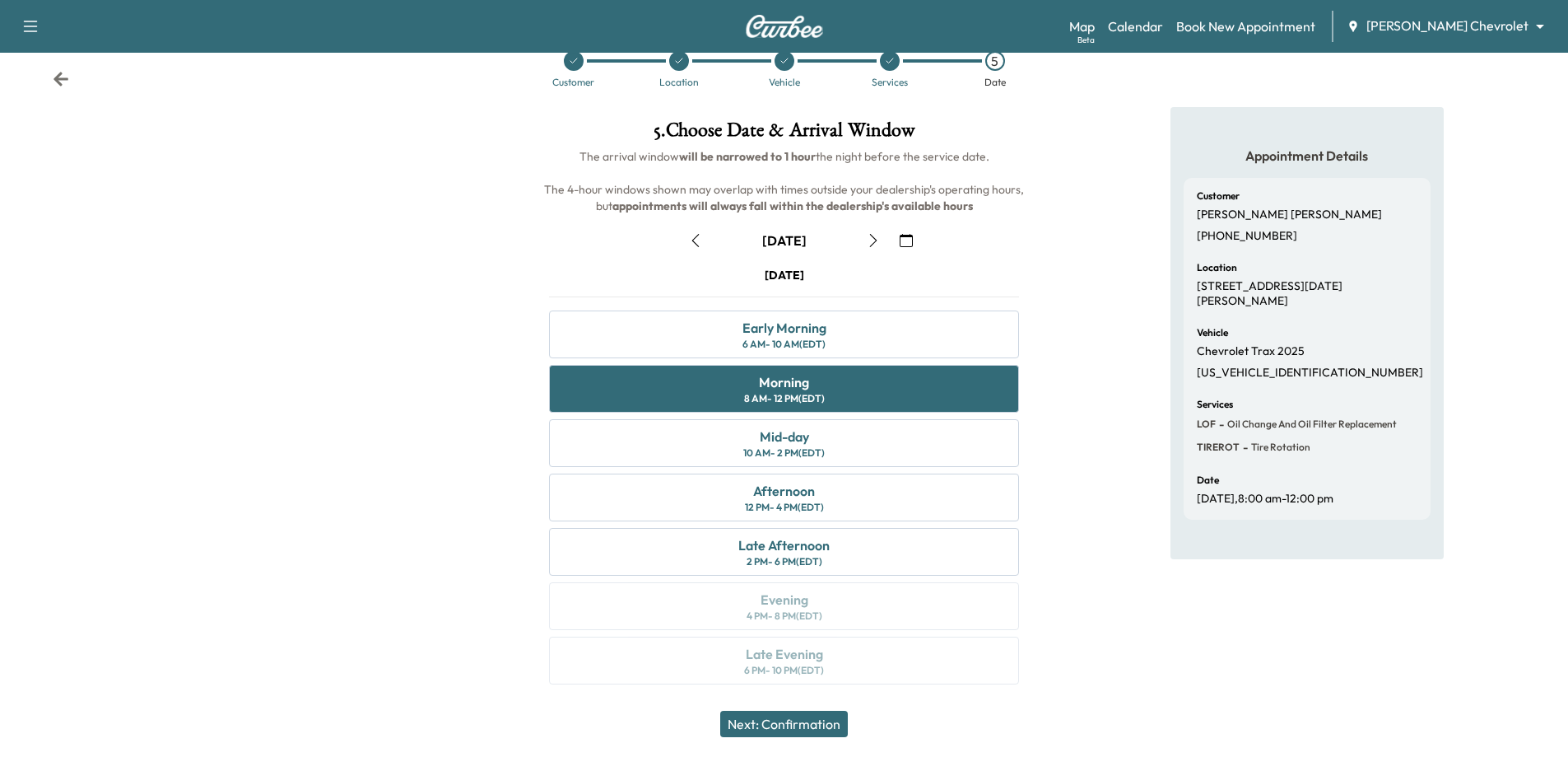
click at [828, 725] on button "Next: Confirmation" at bounding box center [783, 724] width 127 height 26
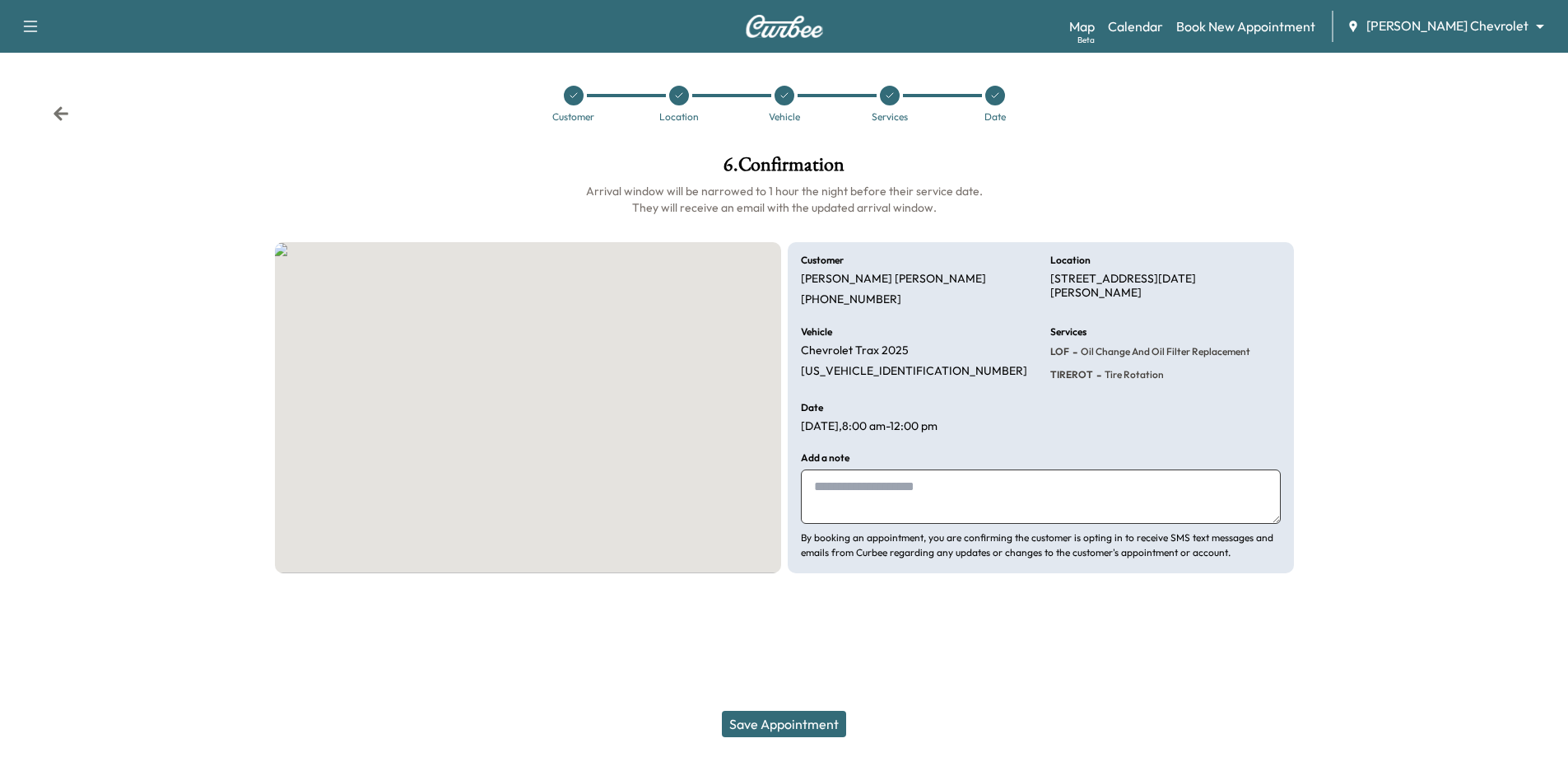
scroll to position [0, 0]
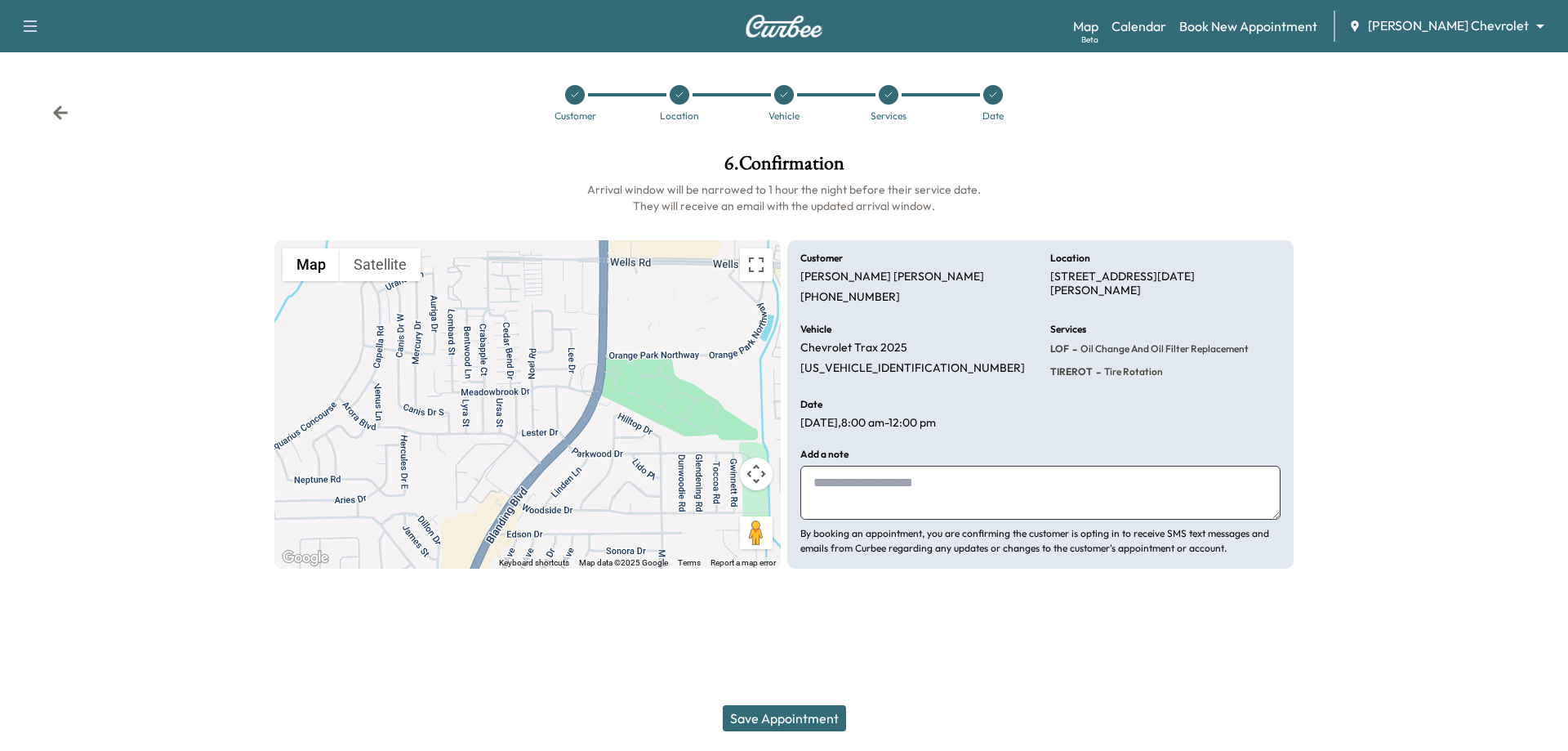
click at [904, 479] on textarea at bounding box center [1041, 493] width 481 height 54
type textarea "**********"
click at [804, 718] on button "Save Appointment" at bounding box center [784, 718] width 123 height 26
